Goal: Unclear

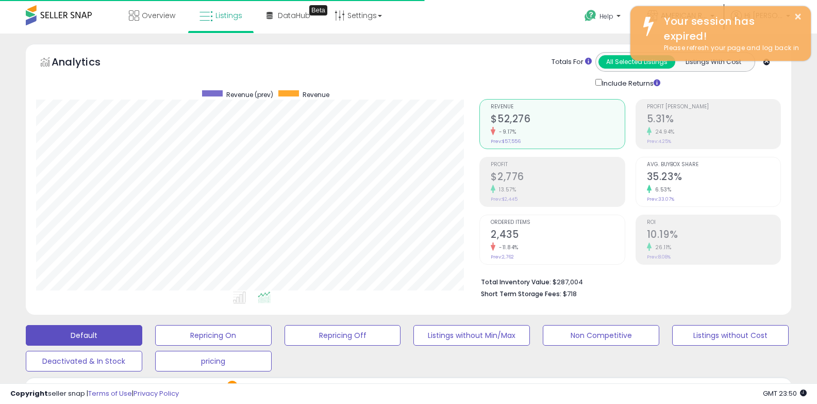
select select "**"
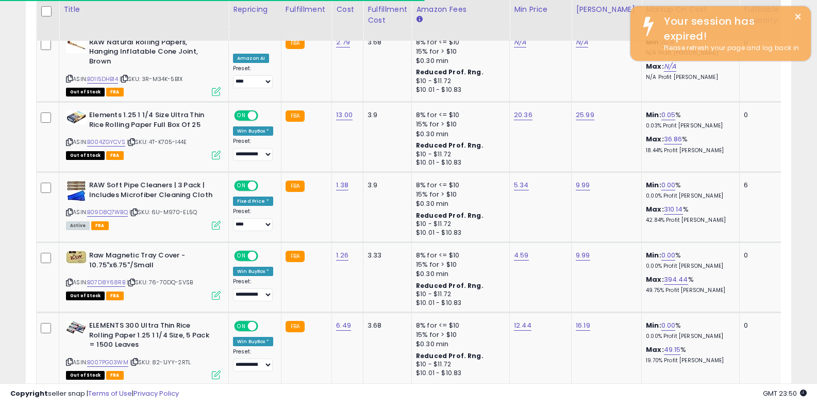
scroll to position [211, 444]
drag, startPoint x: 0, startPoint y: 0, endPoint x: 483, endPoint y: 236, distance: 537.2
click at [483, 236] on td "8% for <= $10 15% for > $10 $0.30 min Reduced Prof. Rng. $10 - $11.72 $10.01 - …" at bounding box center [461, 207] width 98 height 70
